Goal: Task Accomplishment & Management: Use online tool/utility

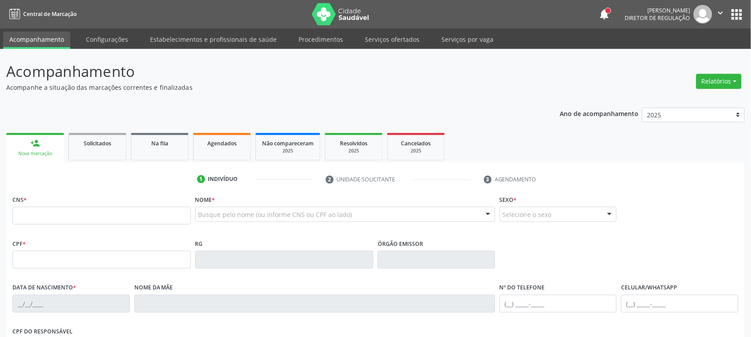
click at [135, 223] on input "text" at bounding box center [101, 216] width 178 height 18
type input "706 0098 2892 6044"
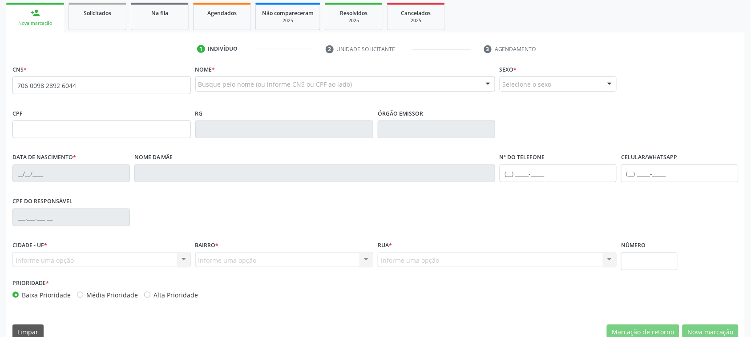
scroll to position [145, 0]
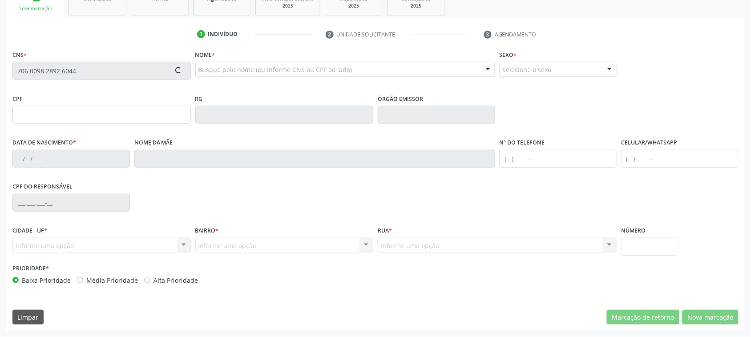
type input "118.102.294-05"
type input "25/06/1996"
type input "Maria Celia de Medeiros Alves"
type input "(87) 98119-5486"
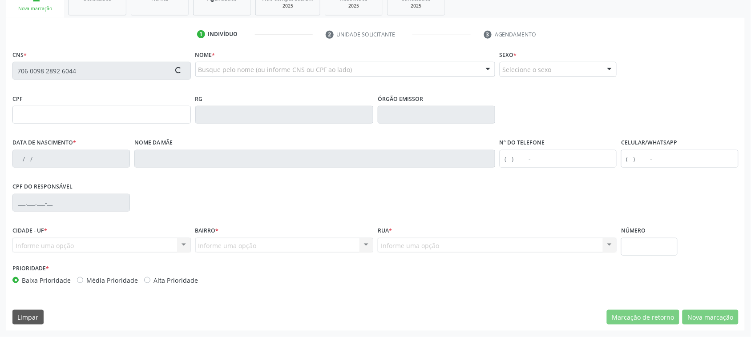
type input "136.147.474-25"
type input "550"
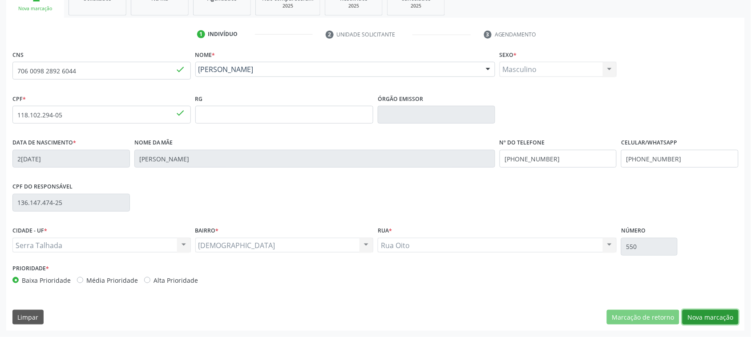
click at [698, 317] on button "Nova marcação" at bounding box center [711, 317] width 56 height 15
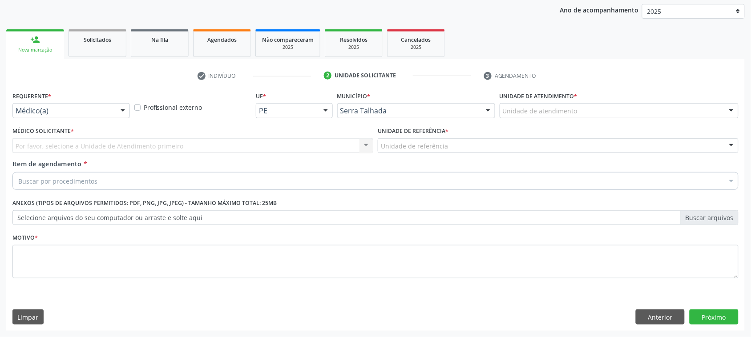
scroll to position [103, 0]
click at [121, 178] on div "Buscar por procedimentos" at bounding box center [375, 182] width 726 height 18
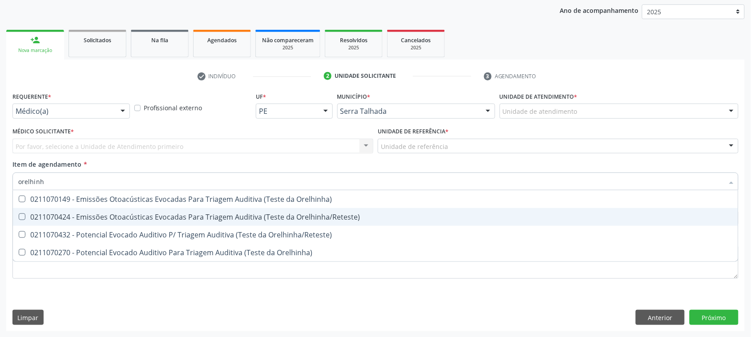
type input "orelhinha"
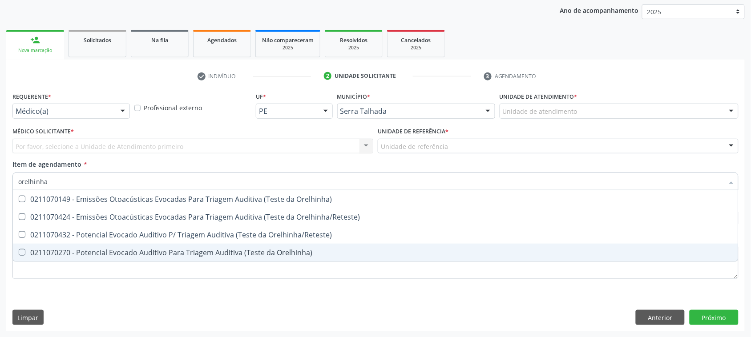
click at [185, 250] on div "0211070270 - Potencial Evocado Auditivo Para Triagem Auditiva (Teste da Orelhin…" at bounding box center [375, 252] width 715 height 7
checkbox Orelhinha\) "true"
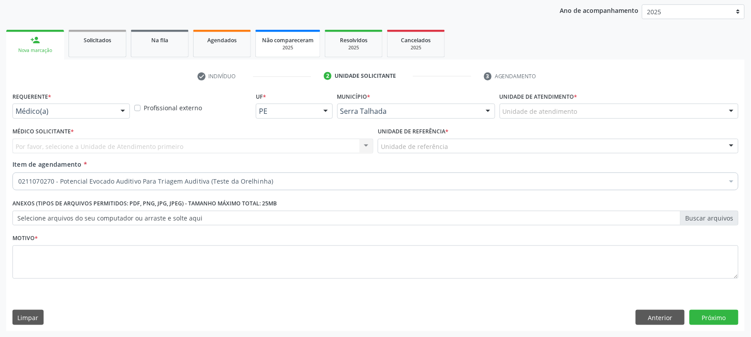
checkbox Orelhinha\) "true"
checkbox Manutenção "false"
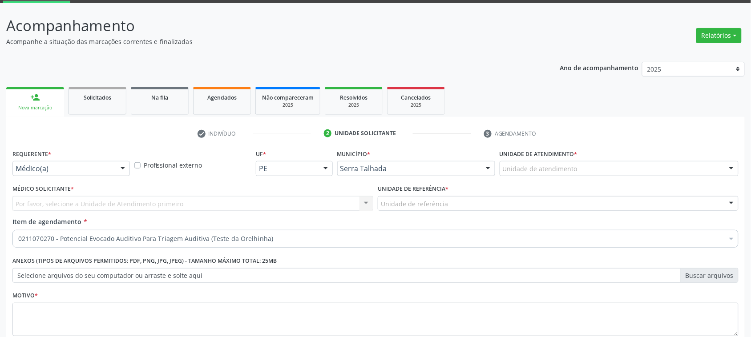
scroll to position [0, 0]
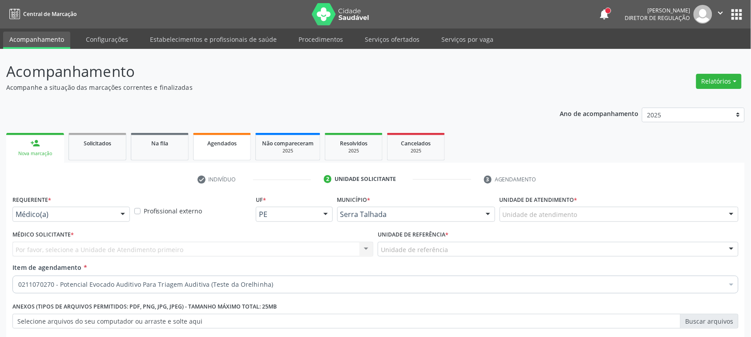
click at [219, 154] on link "Agendados" at bounding box center [222, 147] width 58 height 28
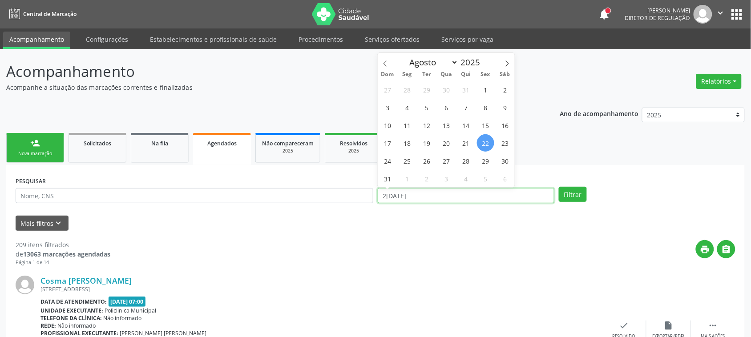
click at [478, 189] on input "[DATE]" at bounding box center [466, 195] width 177 height 15
click at [568, 195] on button "Filtrar" at bounding box center [573, 194] width 28 height 15
select select "7"
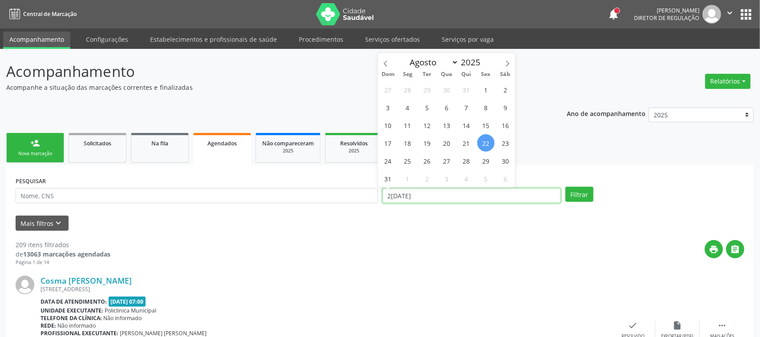
click at [437, 196] on input "[DATE]" at bounding box center [471, 195] width 179 height 15
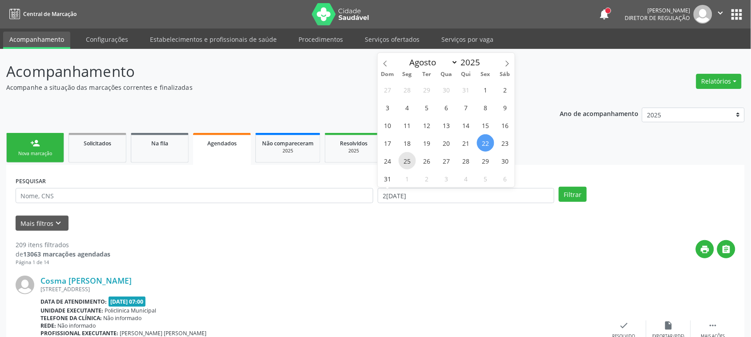
click at [405, 159] on span "25" at bounding box center [407, 160] width 17 height 17
type input "25/08/2025"
click at [405, 159] on span "25" at bounding box center [407, 160] width 17 height 17
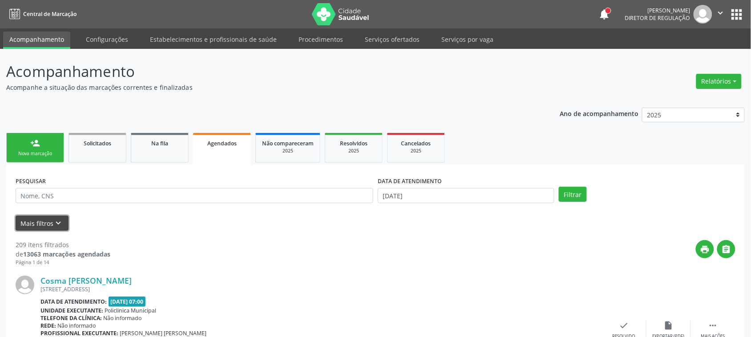
click at [54, 221] on icon "keyboard_arrow_down" at bounding box center [59, 224] width 10 height 10
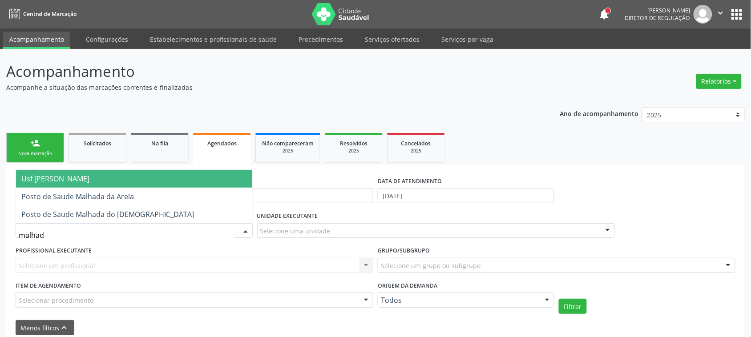
type input "malhada"
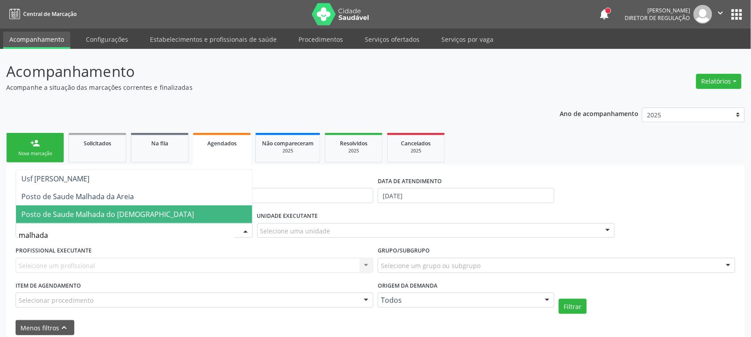
click at [94, 214] on span "Posto de Saude Malhada do Jua" at bounding box center [107, 215] width 173 height 10
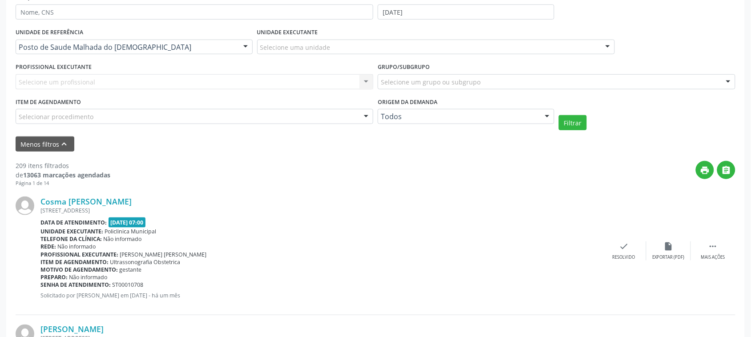
scroll to position [223, 0]
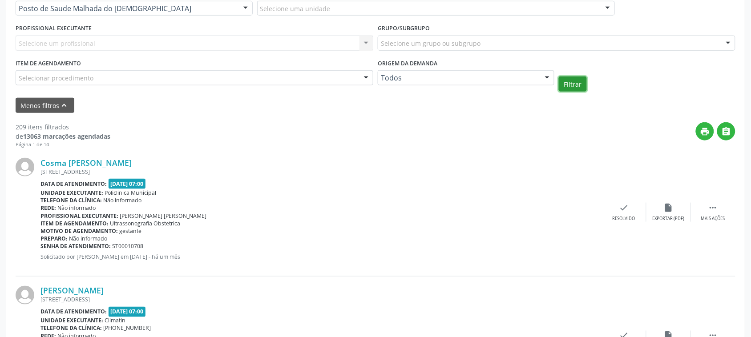
click at [579, 85] on button "Filtrar" at bounding box center [573, 84] width 28 height 15
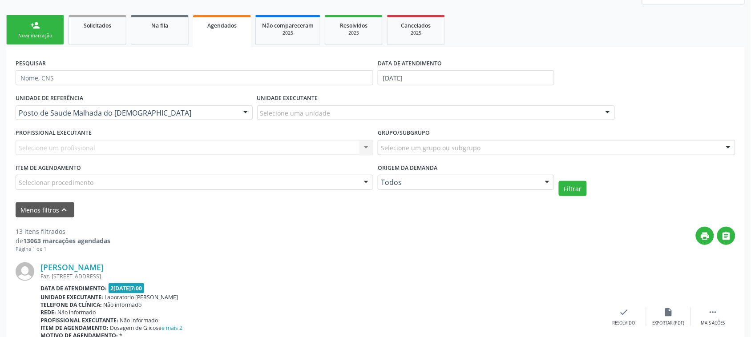
scroll to position [111, 0]
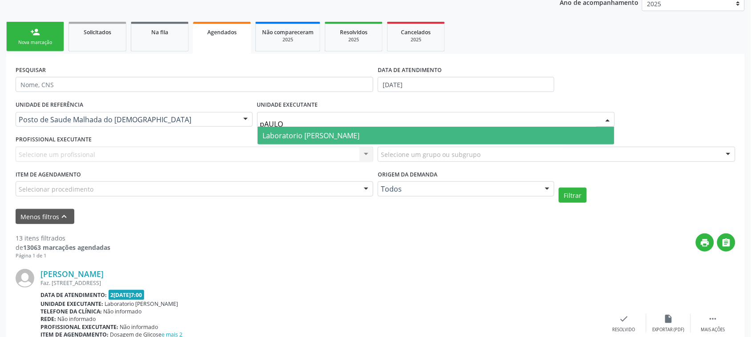
type input "pAULO"
click at [320, 137] on span "Laboratorio Jose Paulo Terto" at bounding box center [311, 136] width 97 height 10
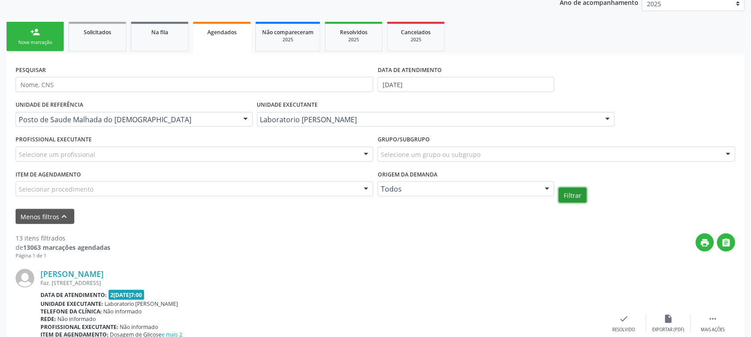
click at [579, 193] on button "Filtrar" at bounding box center [573, 195] width 28 height 15
click at [225, 48] on link "Agendados" at bounding box center [222, 38] width 58 height 32
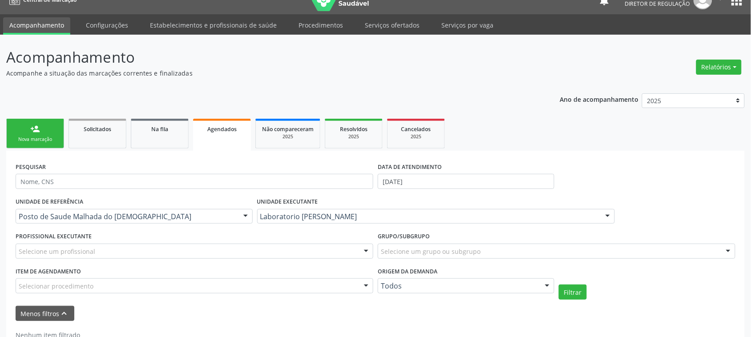
scroll to position [0, 0]
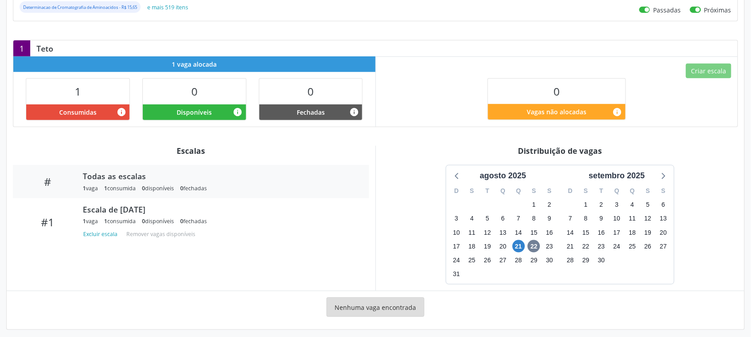
scroll to position [194, 0]
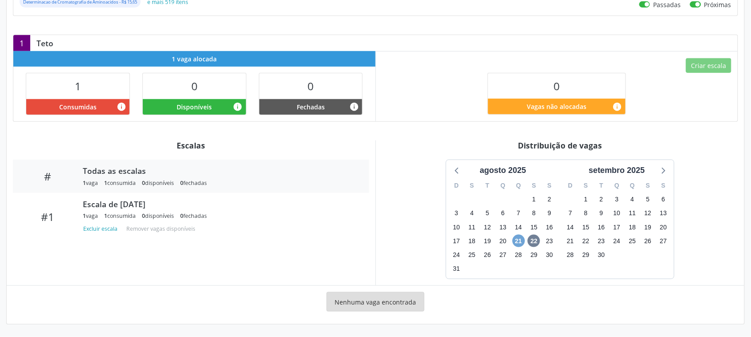
click at [514, 237] on span "21" at bounding box center [519, 241] width 12 height 12
click at [517, 239] on span "21" at bounding box center [519, 241] width 12 height 12
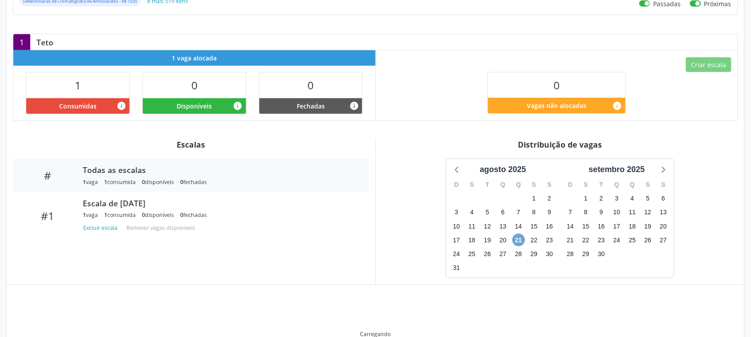
click at [517, 239] on span "21" at bounding box center [519, 240] width 12 height 12
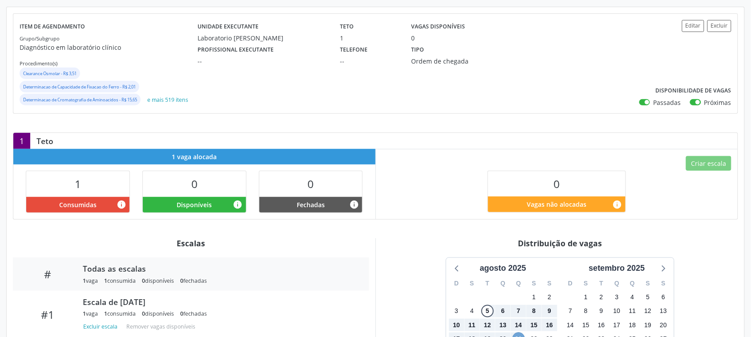
scroll to position [81, 0]
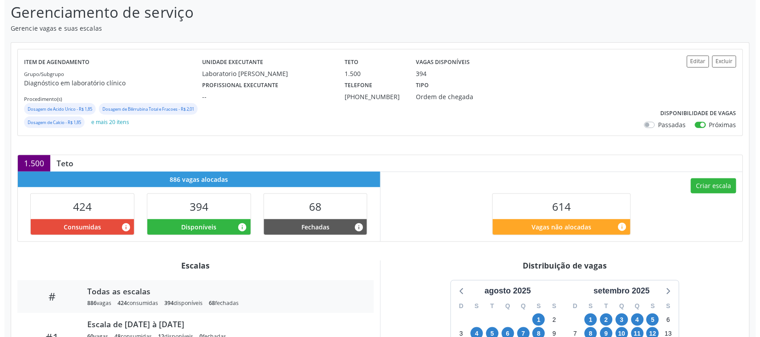
scroll to position [167, 0]
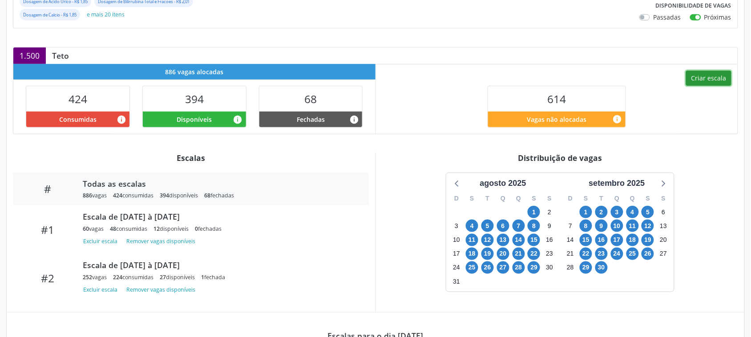
click at [697, 86] on button "Criar escala" at bounding box center [708, 78] width 45 height 15
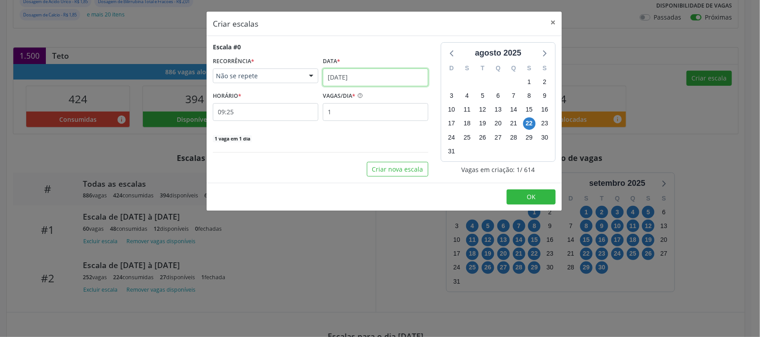
click at [378, 79] on input "[DATE]" at bounding box center [375, 78] width 105 height 18
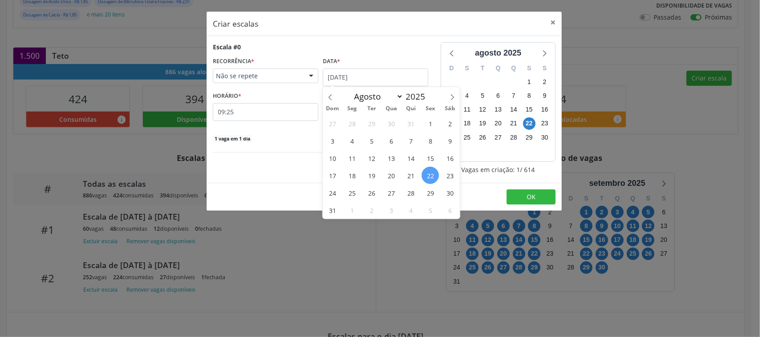
click at [248, 69] on div "Não se repete" at bounding box center [265, 76] width 105 height 15
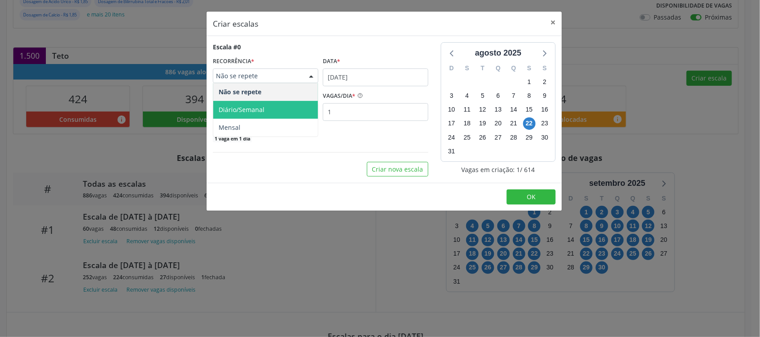
click at [243, 108] on span "Diário/Semanal" at bounding box center [242, 109] width 46 height 8
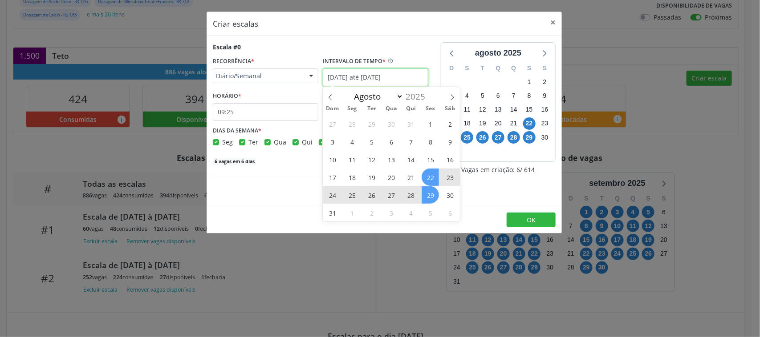
click at [386, 74] on input "[DATE] até [DATE]" at bounding box center [375, 78] width 105 height 18
click at [449, 99] on icon at bounding box center [452, 97] width 6 height 6
select select "8"
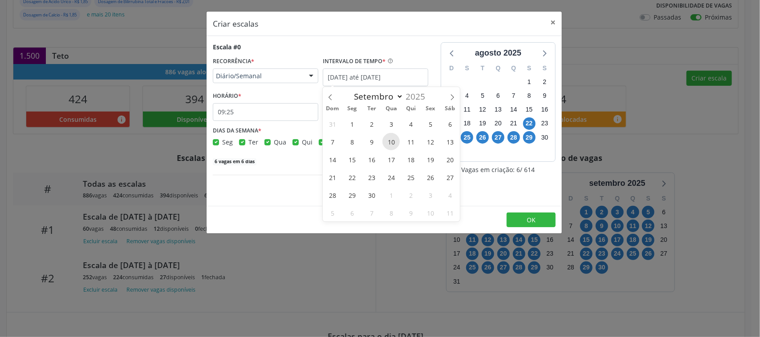
click at [392, 142] on span "10" at bounding box center [390, 141] width 17 height 17
type input "10/09/2025"
click at [425, 139] on span "12" at bounding box center [429, 141] width 17 height 17
checkbox input "true"
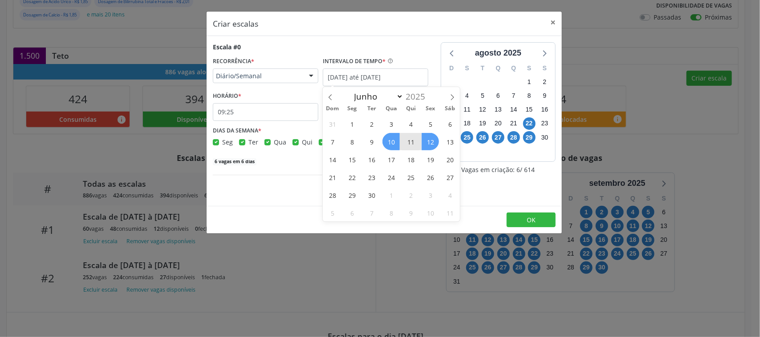
checkbox input "true"
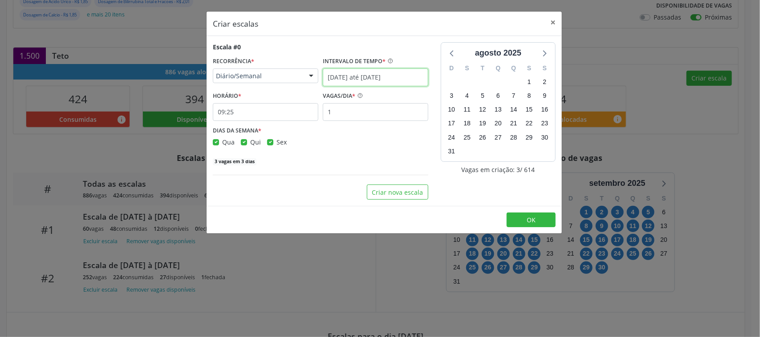
click at [386, 74] on input "10/09/2025 até 12/09/2025" at bounding box center [375, 78] width 105 height 18
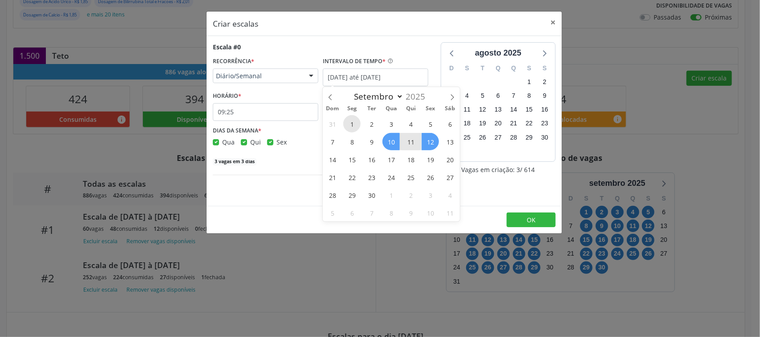
click at [353, 124] on span "1" at bounding box center [351, 123] width 17 height 17
type input "[DATE]"
click at [368, 124] on span "2" at bounding box center [371, 123] width 17 height 17
checkbox input "true"
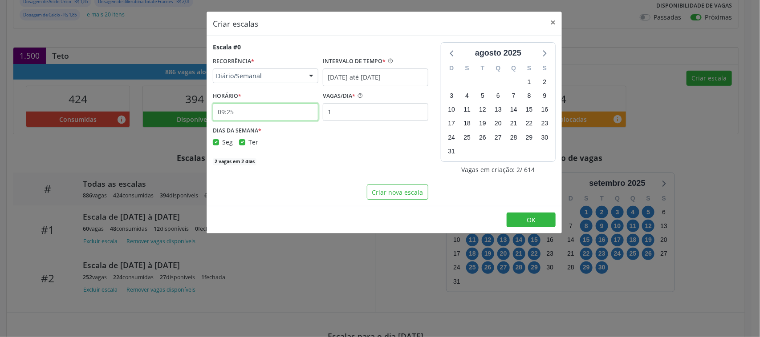
click at [243, 114] on input "09:25" at bounding box center [265, 112] width 105 height 18
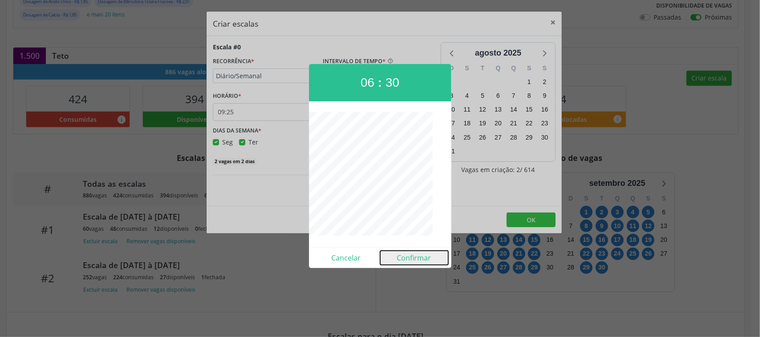
click at [407, 259] on button "Confirmar" at bounding box center [414, 258] width 68 height 14
type input "06:30"
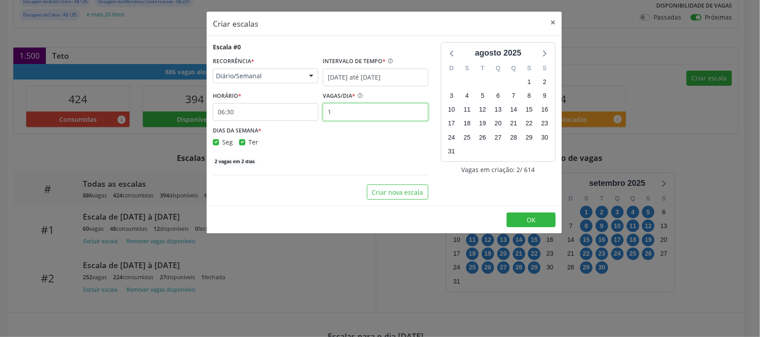
click at [353, 114] on input "1" at bounding box center [375, 112] width 105 height 18
type input "30"
click at [358, 143] on div "Seg Ter" at bounding box center [320, 142] width 215 height 9
click at [528, 219] on span "OK" at bounding box center [530, 220] width 9 height 8
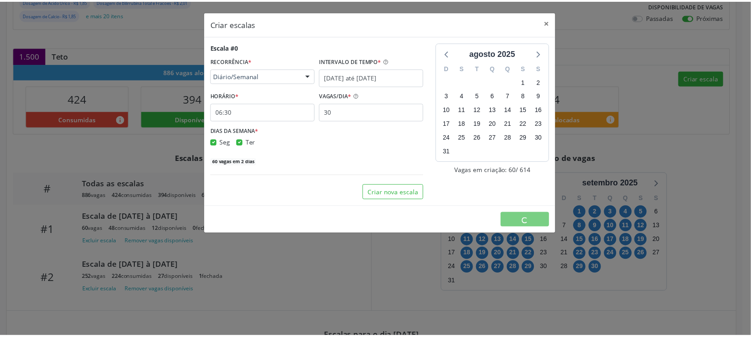
scroll to position [0, 0]
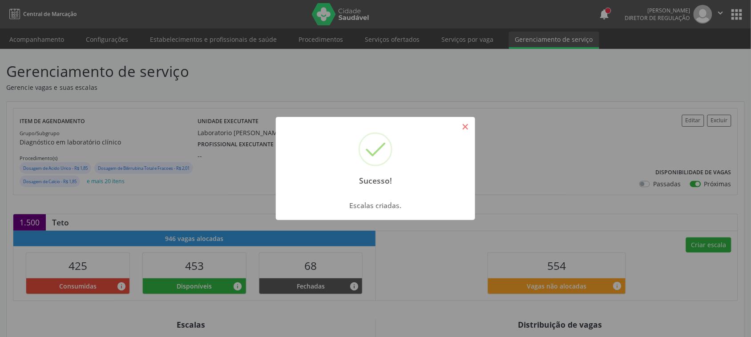
click at [472, 125] on button "×" at bounding box center [465, 126] width 15 height 15
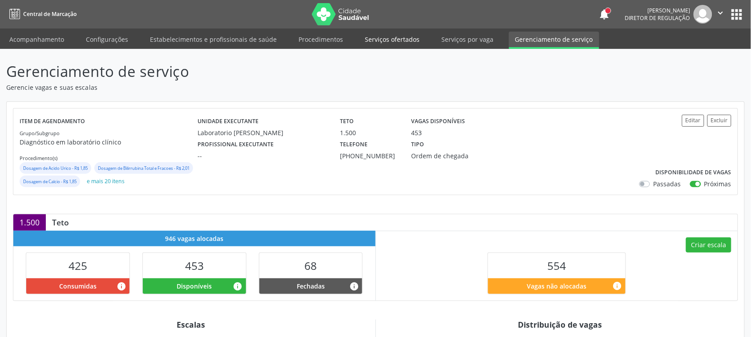
click at [399, 43] on link "Serviços ofertados" at bounding box center [392, 40] width 67 height 16
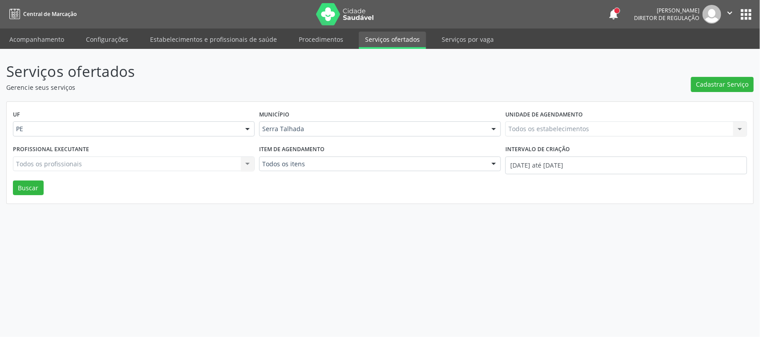
click at [530, 128] on div "Todos os estabelecimentos Todos os estabelecimentos Nenhum resultado encontrado…" at bounding box center [626, 128] width 242 height 15
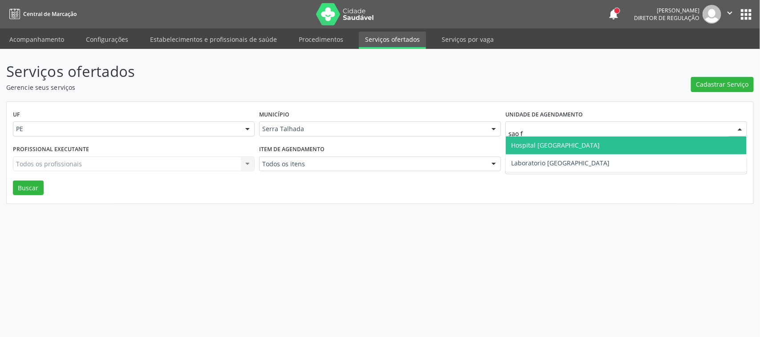
type input "sao fr"
click at [534, 146] on span "Hospital Sao Francisco" at bounding box center [555, 145] width 89 height 8
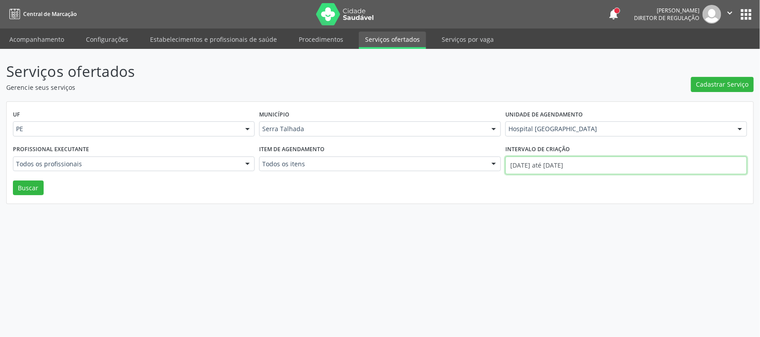
click at [570, 168] on body "Central de Marcação notifications Adão Alves de Medeiros Diretor de regulação …" at bounding box center [380, 168] width 760 height 337
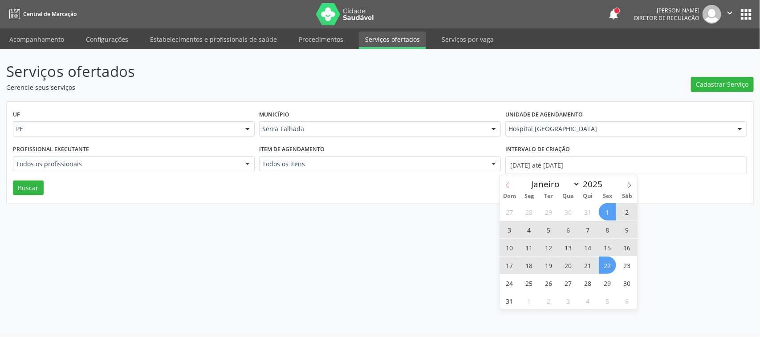
click at [510, 186] on icon at bounding box center [507, 185] width 6 height 6
select select "6"
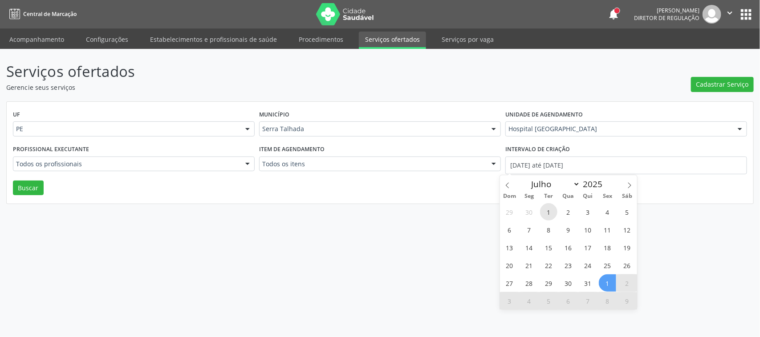
click at [548, 211] on span "1" at bounding box center [548, 211] width 17 height 17
type input "01/07/2025"
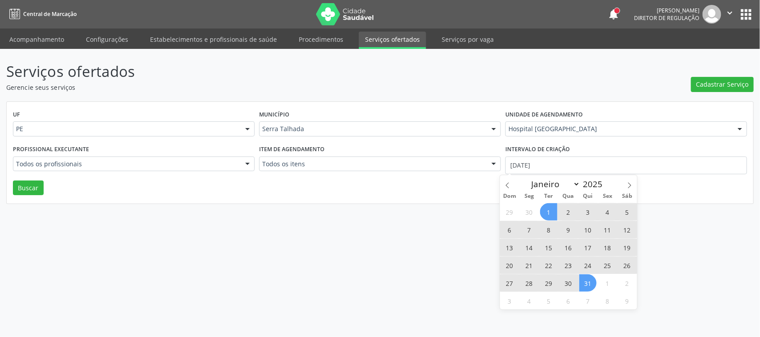
click at [584, 283] on span "31" at bounding box center [587, 283] width 17 height 17
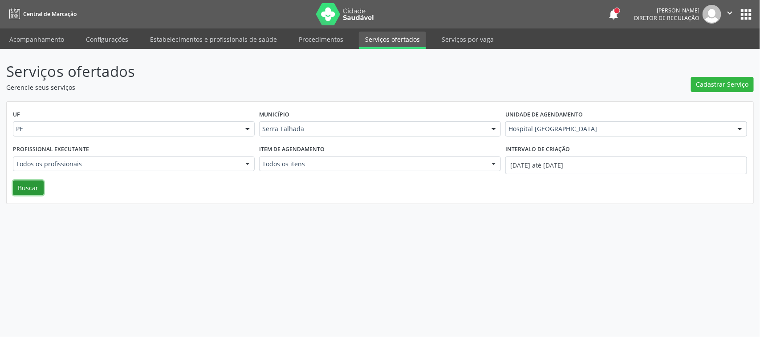
click at [16, 187] on button "Buscar" at bounding box center [28, 188] width 31 height 15
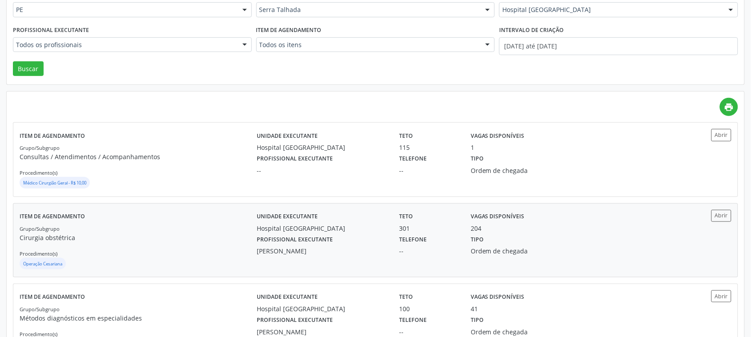
scroll to position [56, 0]
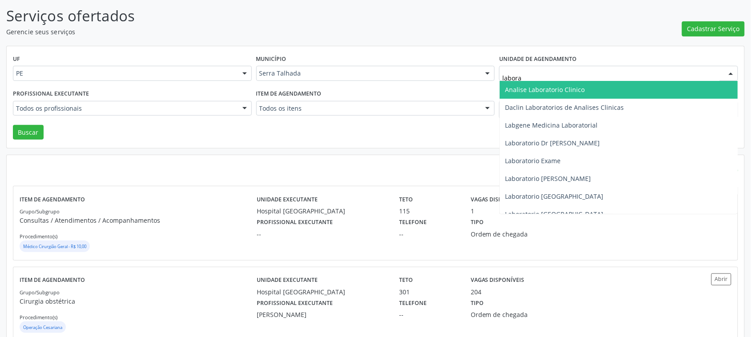
type input "laborat"
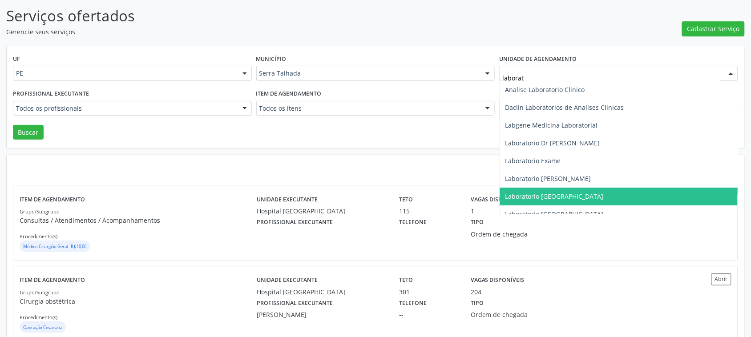
click at [581, 194] on span "Laboratorio [GEOGRAPHIC_DATA]" at bounding box center [619, 197] width 238 height 18
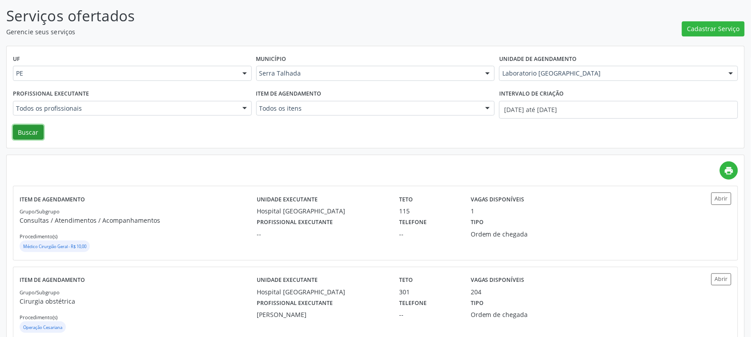
click at [20, 132] on button "Buscar" at bounding box center [28, 132] width 31 height 15
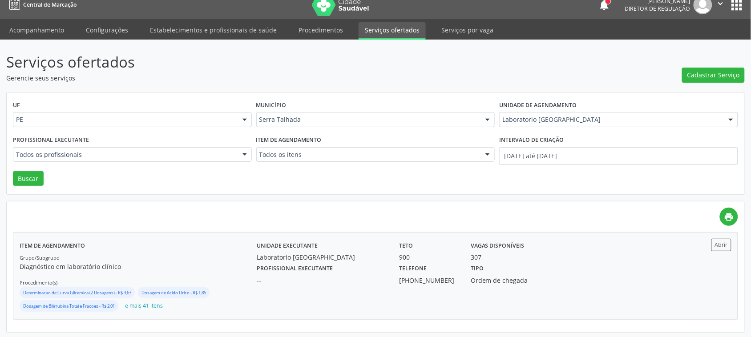
scroll to position [12, 0]
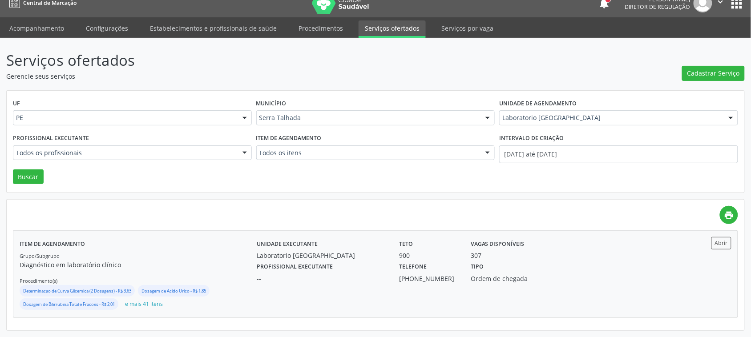
click at [512, 251] on label "Vagas disponíveis" at bounding box center [498, 244] width 54 height 14
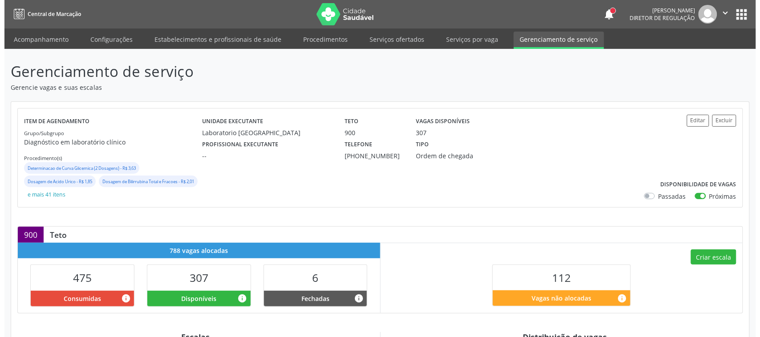
scroll to position [167, 0]
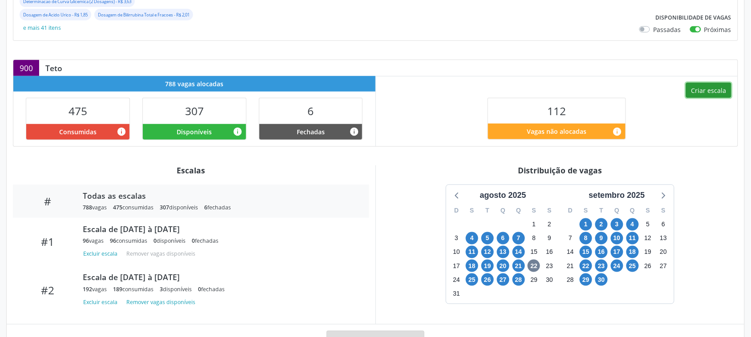
click at [708, 97] on button "Criar escala" at bounding box center [708, 90] width 45 height 15
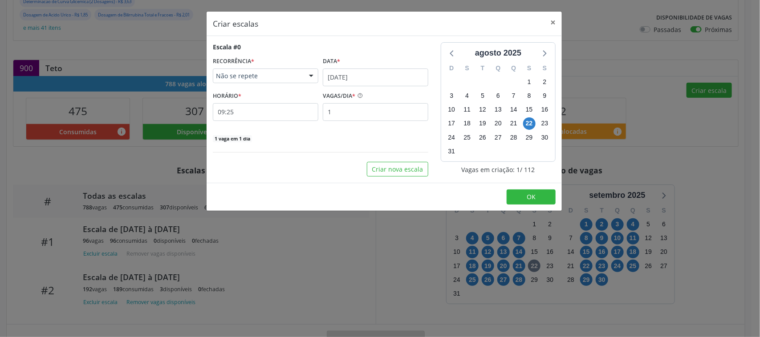
click at [536, 52] on div "agosto 2025" at bounding box center [497, 53] width 105 height 12
click at [546, 52] on icon at bounding box center [544, 53] width 12 height 12
click at [368, 72] on input "[DATE]" at bounding box center [375, 78] width 105 height 18
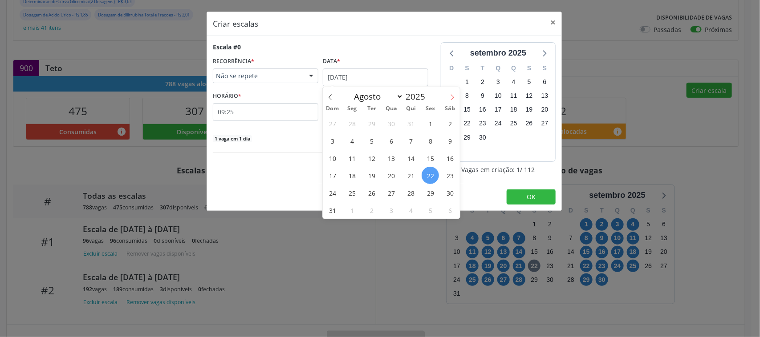
click at [453, 93] on span at bounding box center [452, 94] width 15 height 15
select select "8"
click at [353, 127] on span "1" at bounding box center [351, 123] width 17 height 17
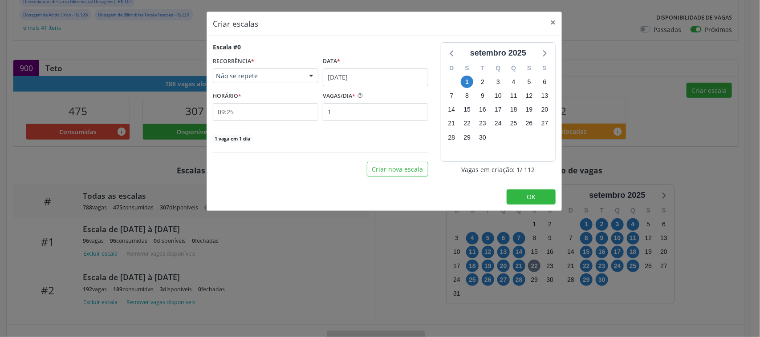
click at [283, 72] on span "Não se repete" at bounding box center [258, 76] width 84 height 9
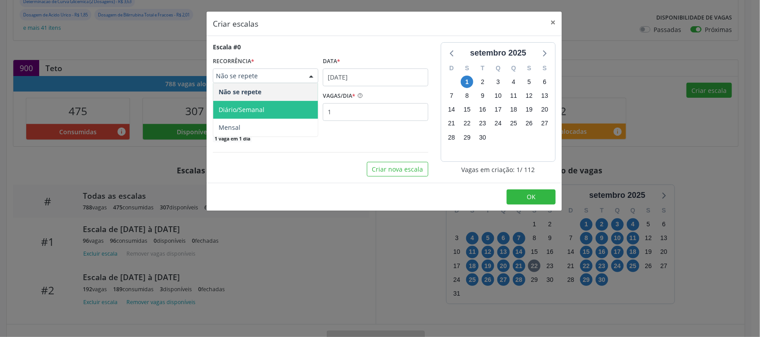
click at [272, 107] on span "Diário/Semanal" at bounding box center [265, 110] width 105 height 18
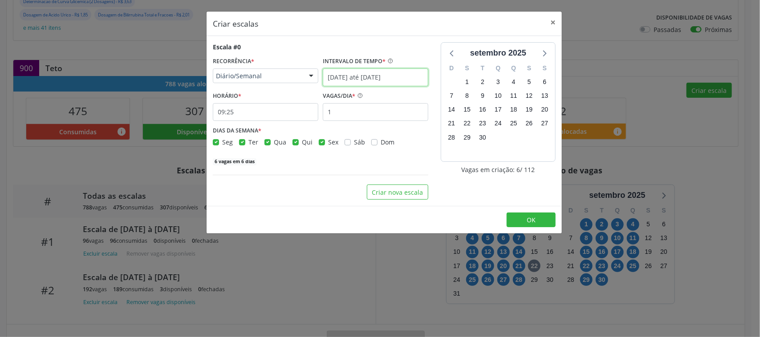
click at [348, 79] on input "[DATE] até [DATE]" at bounding box center [375, 78] width 105 height 18
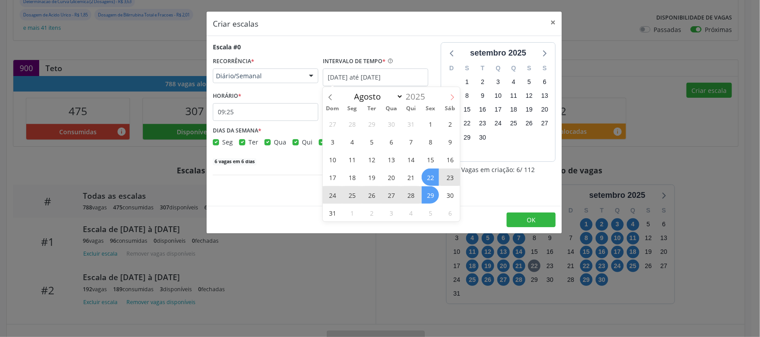
click at [450, 96] on icon at bounding box center [452, 97] width 6 height 6
select select "8"
click at [351, 125] on span "1" at bounding box center [351, 123] width 17 height 17
type input "[DATE]"
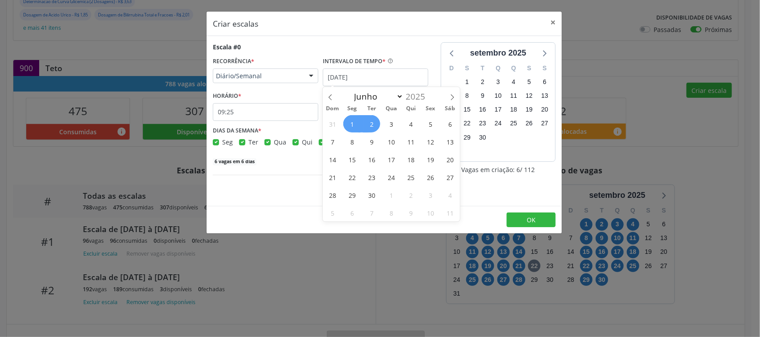
click at [374, 123] on span "2" at bounding box center [371, 123] width 17 height 17
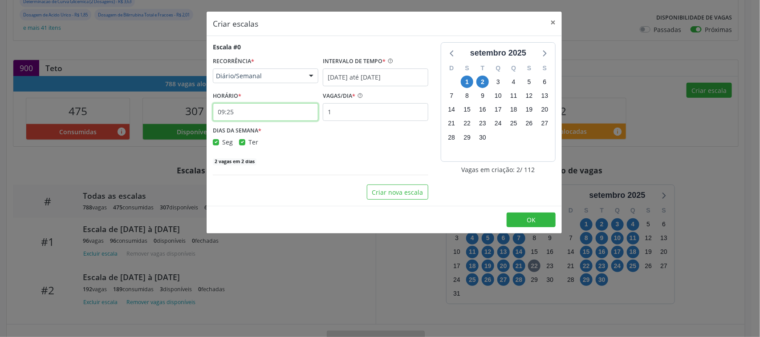
click at [274, 113] on input "09:25" at bounding box center [265, 112] width 105 height 18
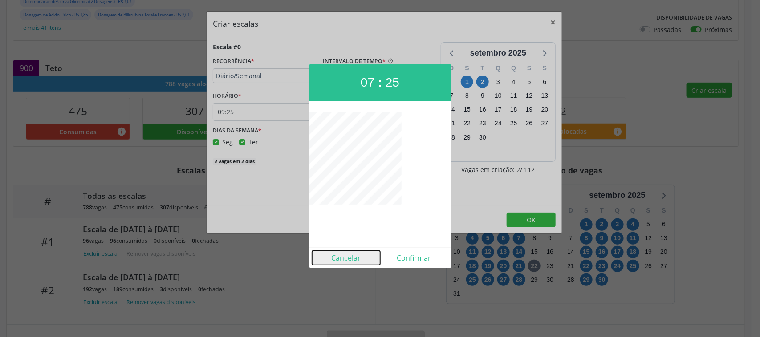
click at [348, 261] on button "Cancelar" at bounding box center [346, 258] width 68 height 14
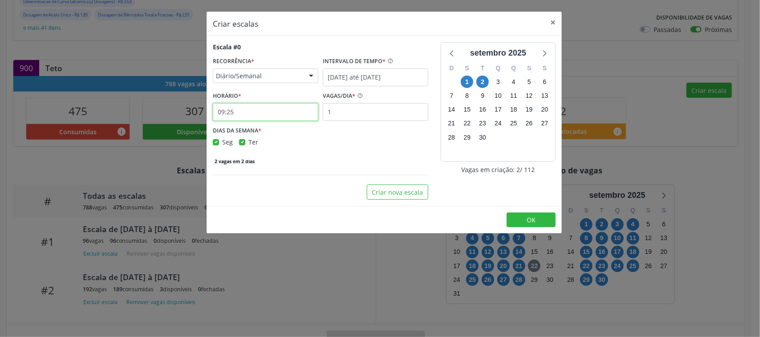
click at [263, 111] on input "09:25" at bounding box center [265, 112] width 105 height 18
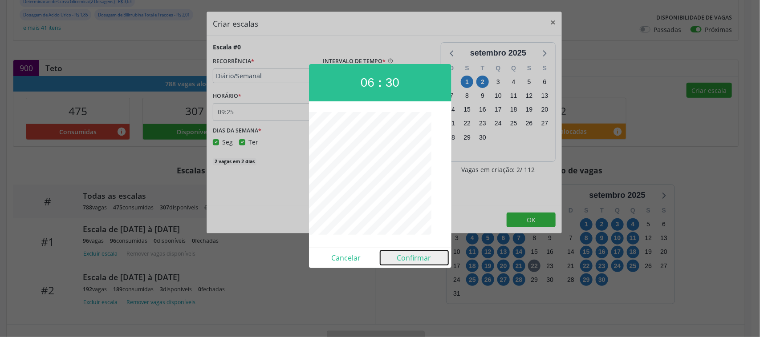
click at [413, 256] on button "Confirmar" at bounding box center [414, 258] width 68 height 14
type input "06:30"
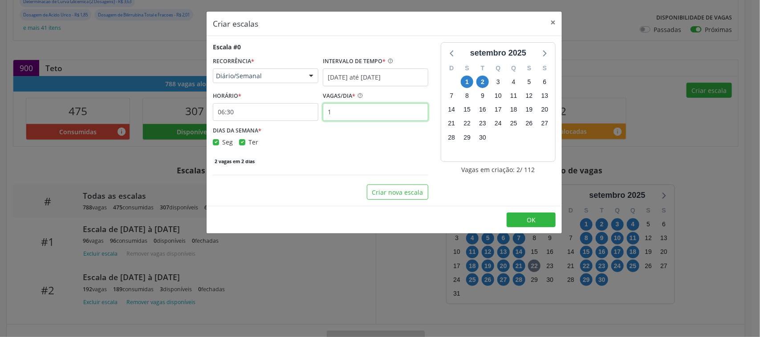
click at [354, 113] on input "1" at bounding box center [375, 112] width 105 height 18
click at [340, 110] on input "30" at bounding box center [375, 112] width 105 height 18
type input "35"
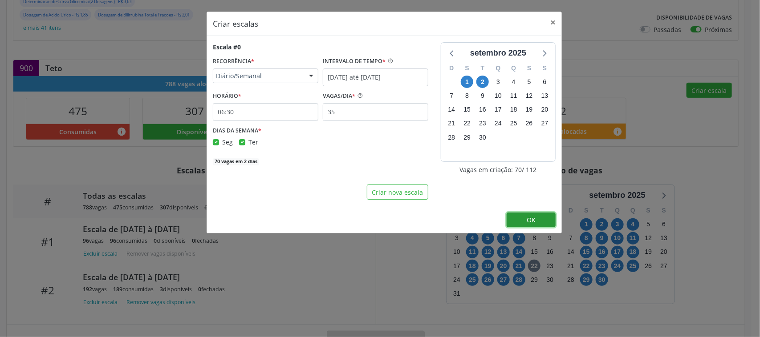
click at [537, 223] on button "OK" at bounding box center [530, 220] width 49 height 15
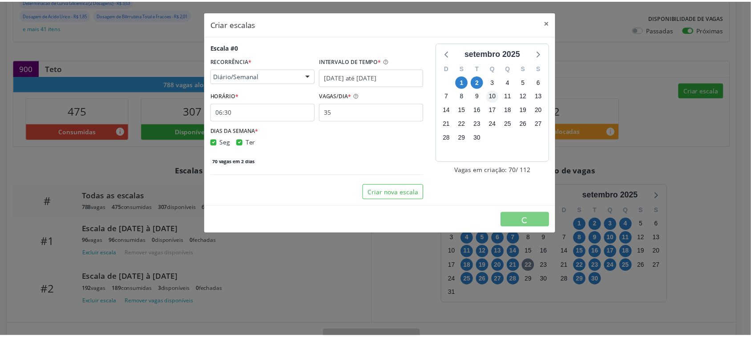
scroll to position [0, 0]
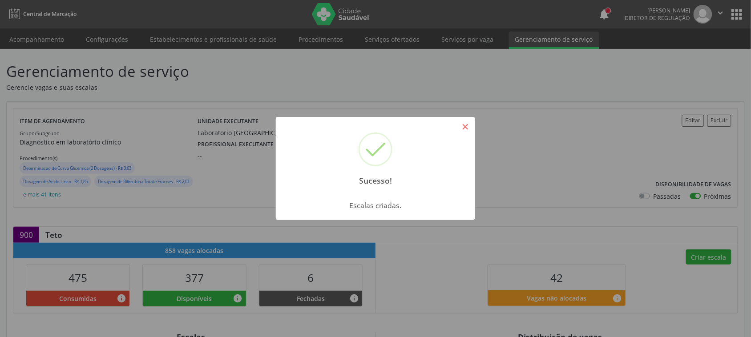
click at [466, 130] on button "×" at bounding box center [465, 126] width 15 height 15
